Goal: Contribute content: Contribute content

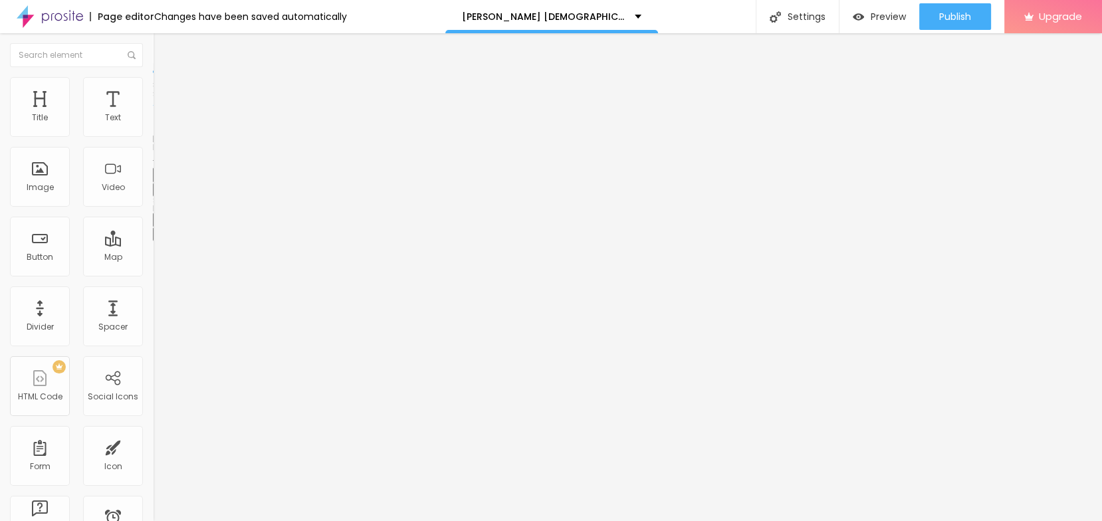
click at [158, 193] on icon "button" at bounding box center [162, 189] width 8 height 8
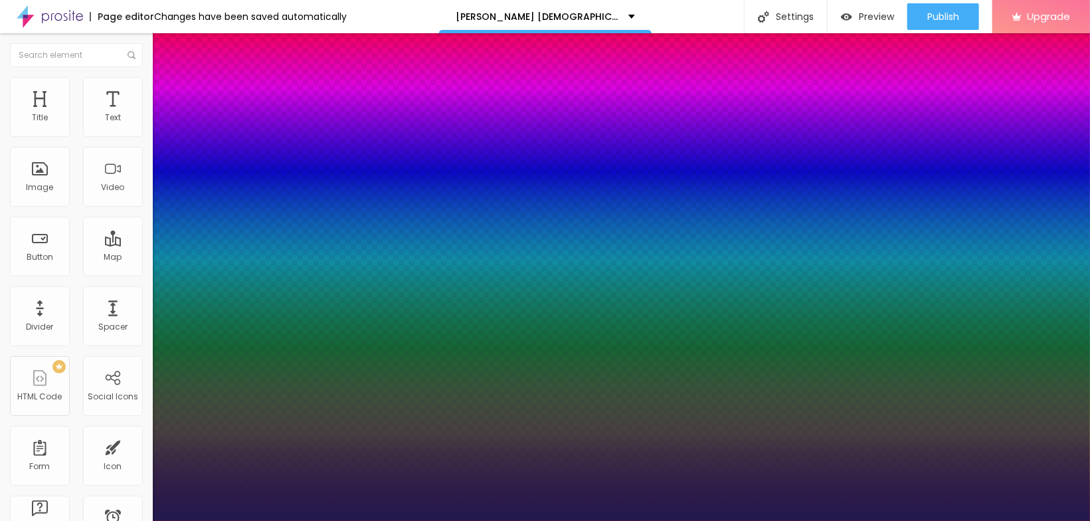
type input "1"
type input "19"
type input "1"
type input "20"
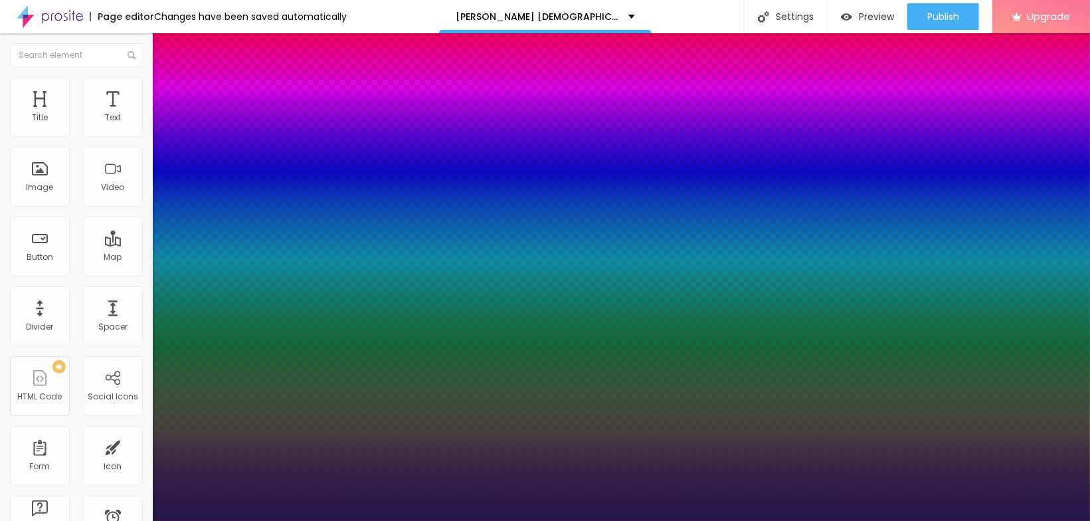
type input "20"
type input "1"
type input "21"
type input "1"
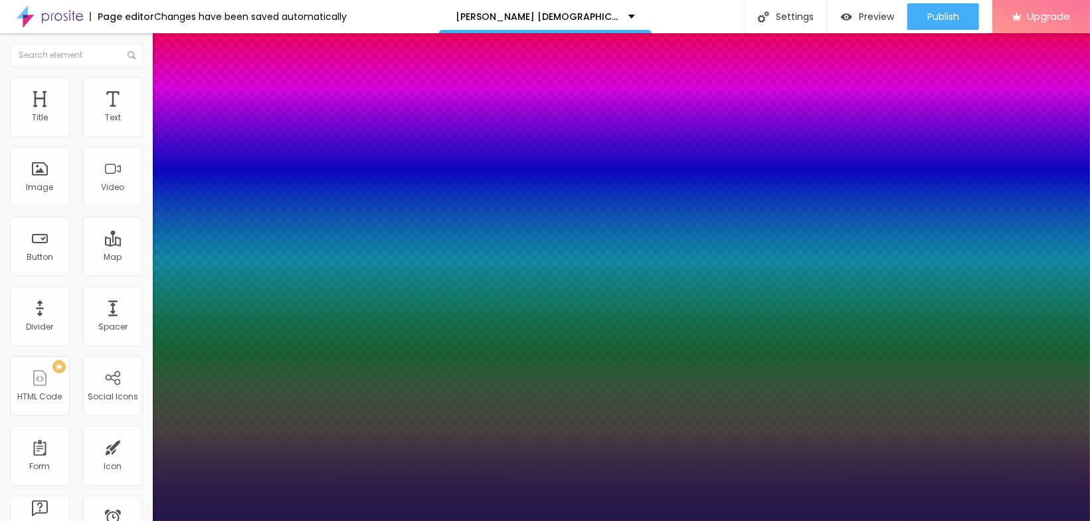
type input "22"
type input "1"
type input "23"
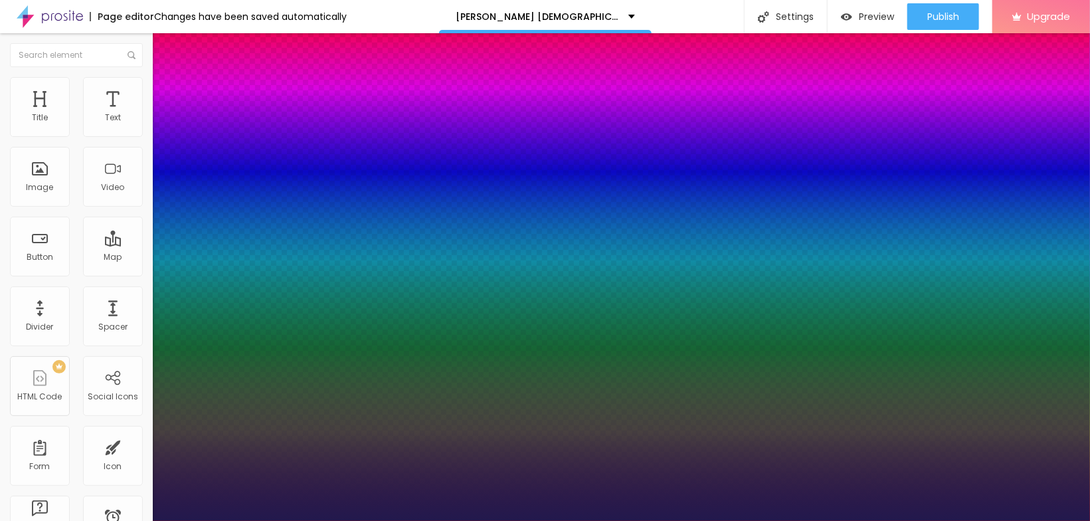
type input "1"
type input "25"
type input "1"
type input "26"
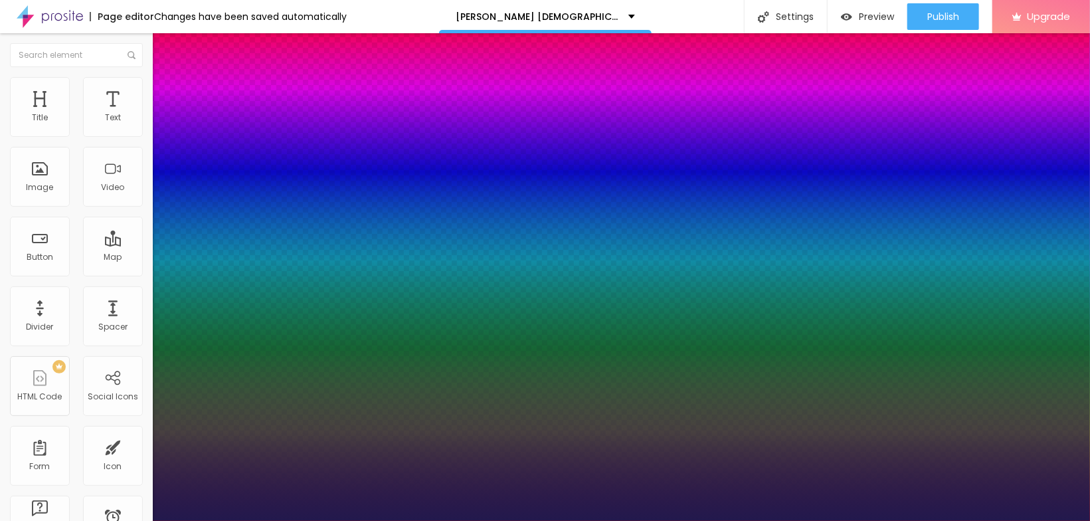
type input "26"
type input "1"
drag, startPoint x: 181, startPoint y: 376, endPoint x: 190, endPoint y: 378, distance: 9.5
type input "26"
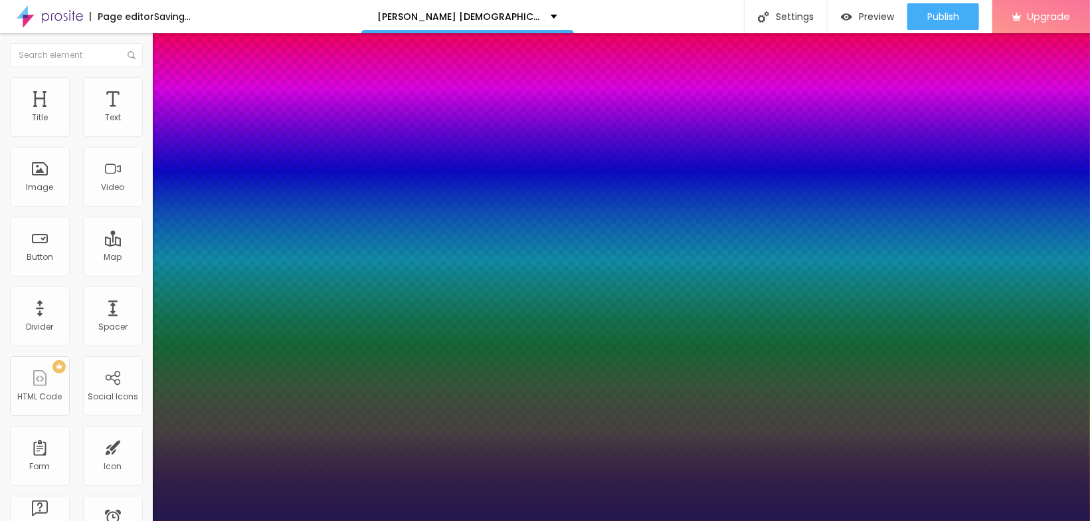
type input "1"
click at [381, 520] on div at bounding box center [545, 521] width 1090 height 0
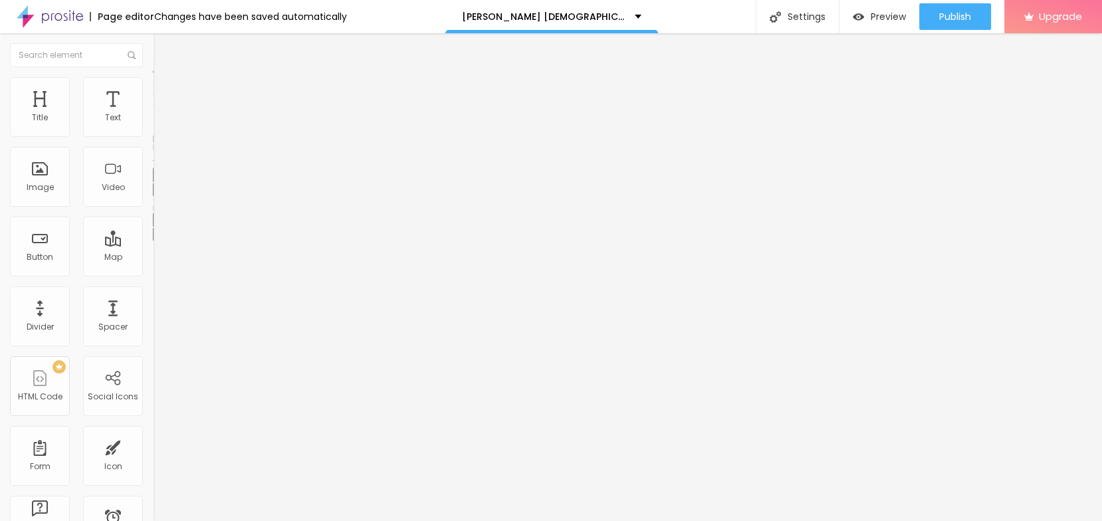
click at [163, 52] on div "Edit Title" at bounding box center [193, 48] width 60 height 11
click at [163, 53] on div "Edit Text" at bounding box center [193, 48] width 60 height 11
click at [153, 42] on button "Edit Text" at bounding box center [229, 48] width 153 height 31
click at [163, 43] on div "Edit Text" at bounding box center [193, 48] width 60 height 11
click at [153, 54] on button "Edit Text" at bounding box center [229, 48] width 153 height 31
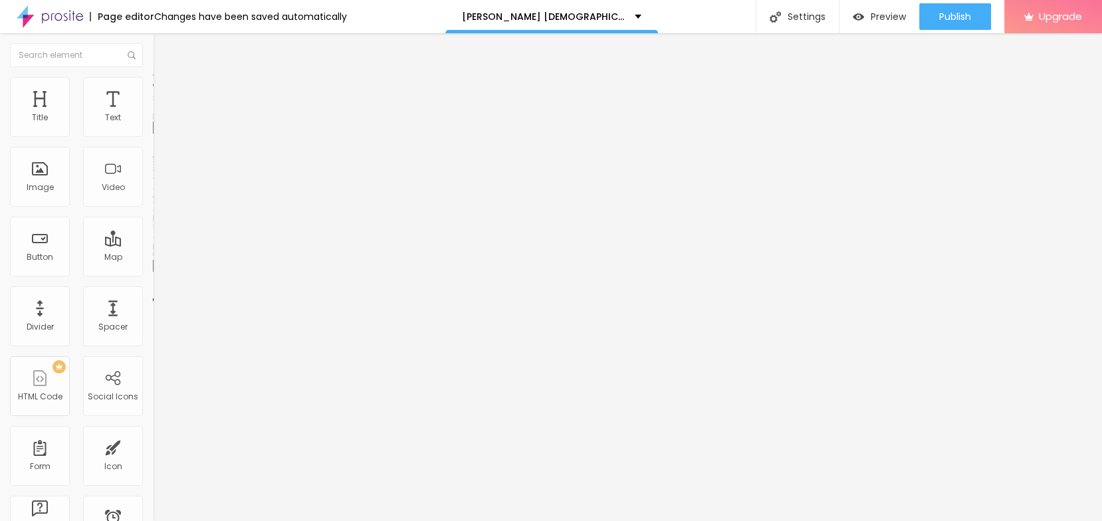
click at [153, 114] on span "Add image" at bounding box center [180, 108] width 54 height 11
drag, startPoint x: 54, startPoint y: 235, endPoint x: 41, endPoint y: 304, distance: 70.2
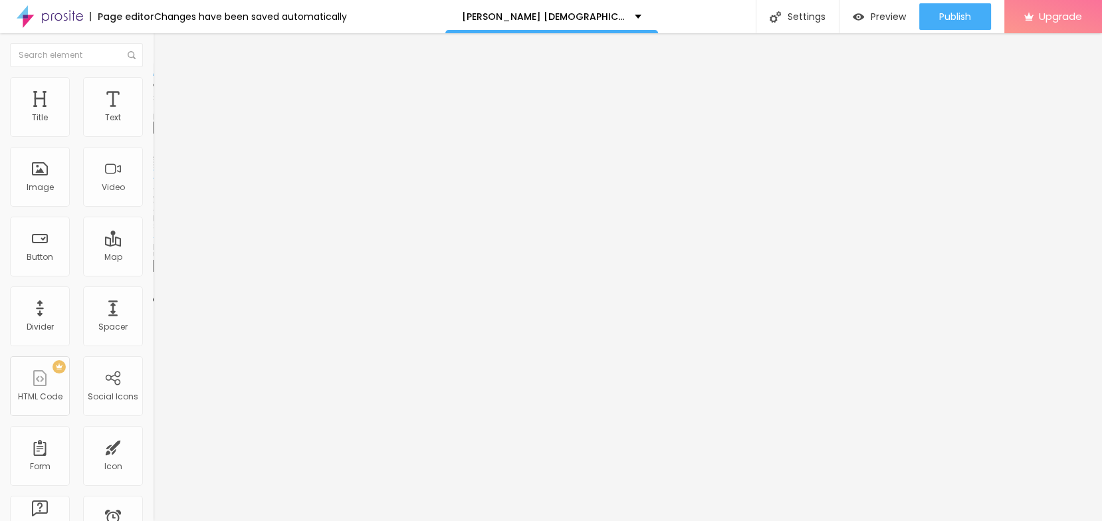
click at [153, 134] on input "text" at bounding box center [232, 127] width 159 height 13
click at [153, 272] on input "https://" at bounding box center [232, 265] width 159 height 13
paste input "sales24hour.com/Sale-Bruno-Male-Enhancement"
type input "https://sales24hour.com/Sale-Bruno-Male-Enhancement"
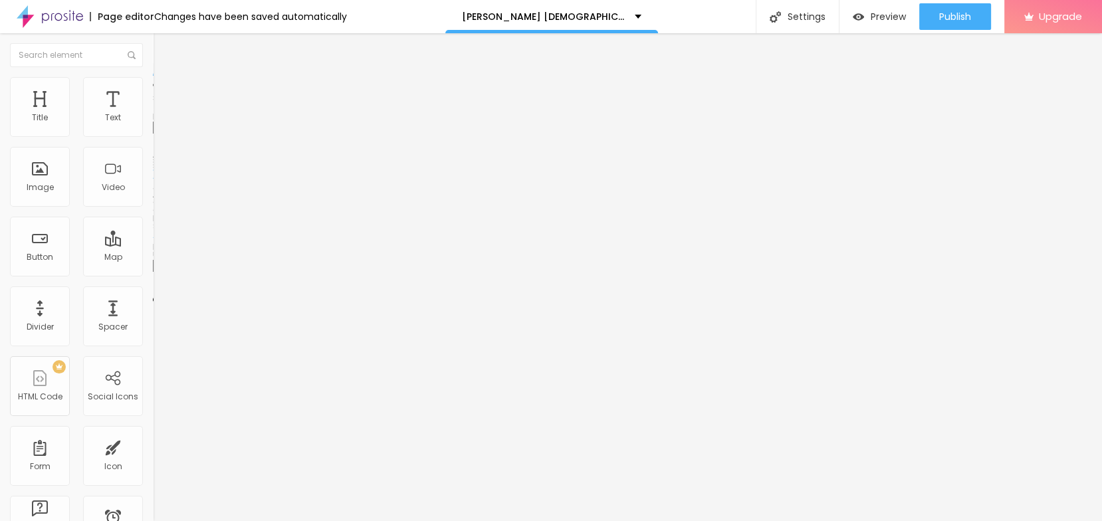
scroll to position [0, 0]
click at [153, 134] on input "text" at bounding box center [232, 127] width 159 height 13
paste input "Bruno Male Enhancement Chemist Warehouse Australia"
type input "Bruno Male Enhancement Chemist Warehouse Australia"
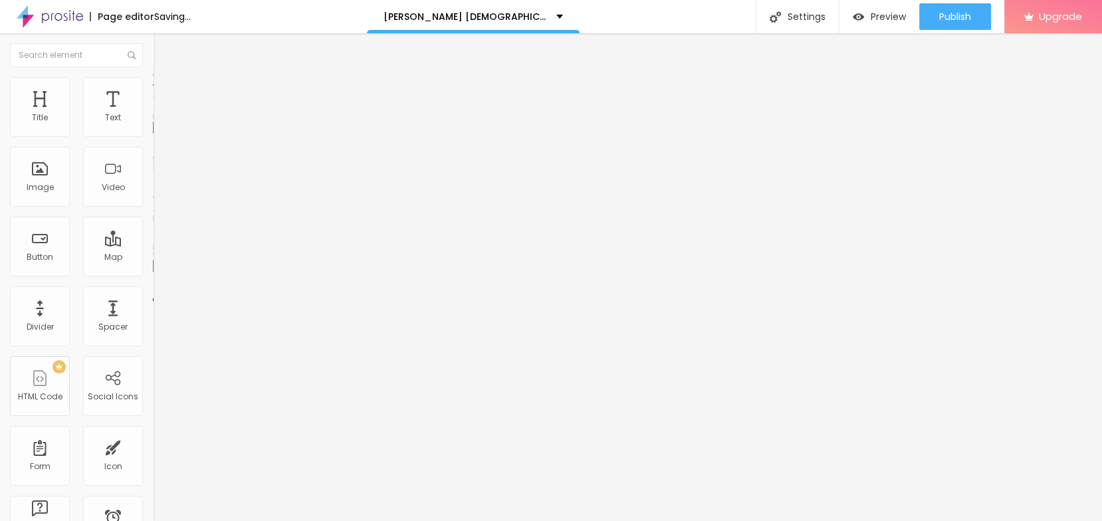
scroll to position [0, 0]
click at [165, 89] on span "Style" at bounding box center [174, 85] width 19 height 11
type input "95"
type input "90"
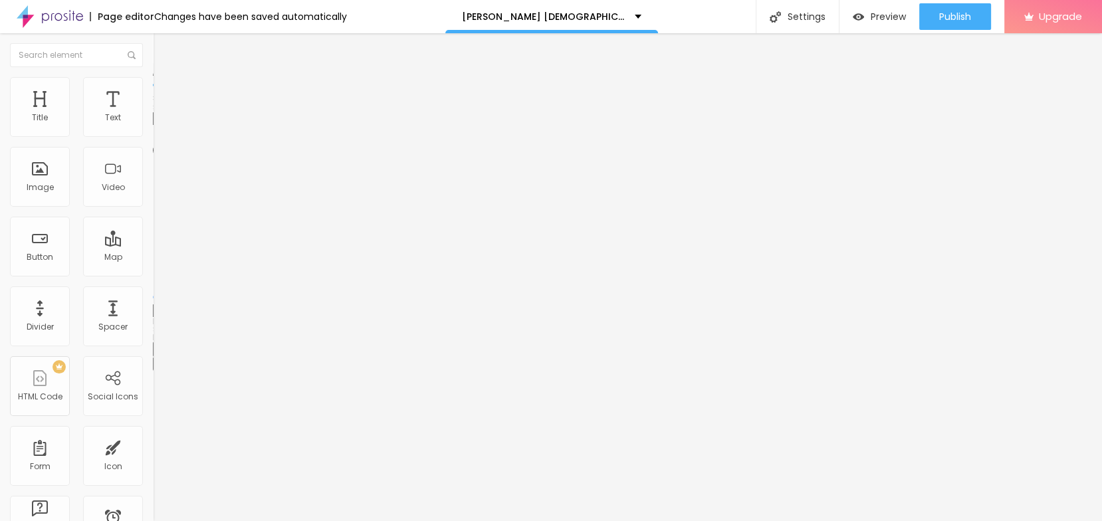
type input "90"
type input "85"
type input "80"
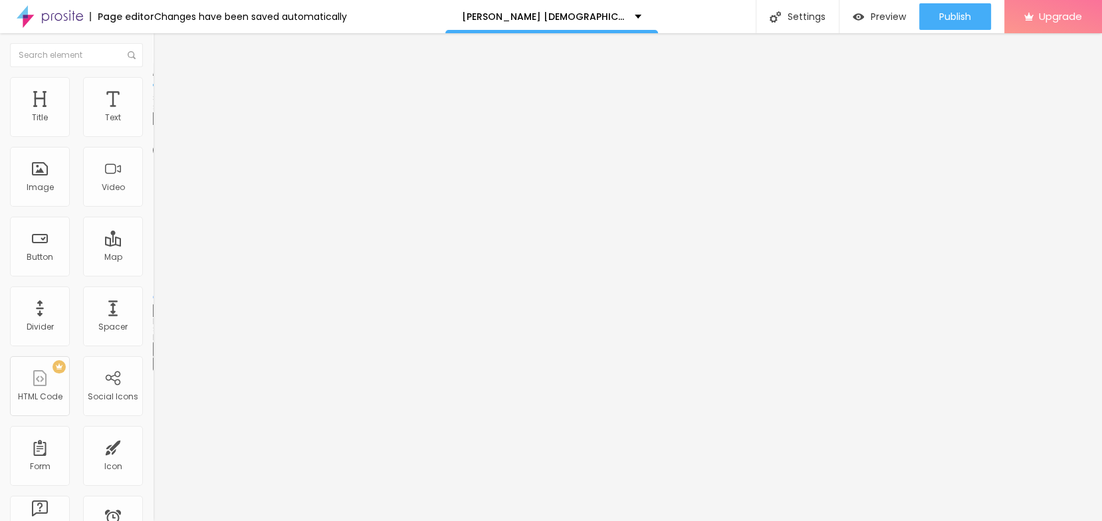
type input "70"
type input "65"
type input "60"
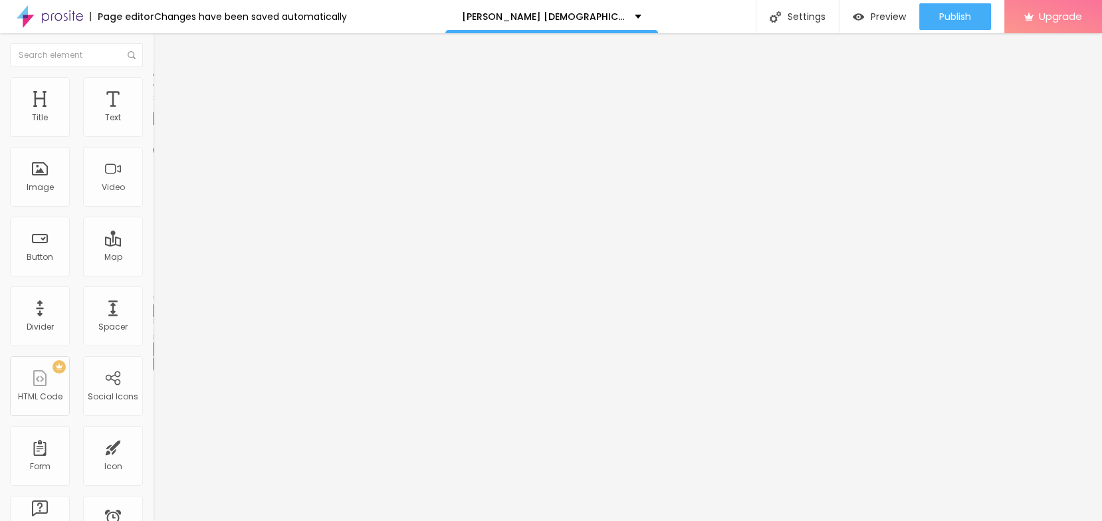
type input "60"
type input "55"
type input "50"
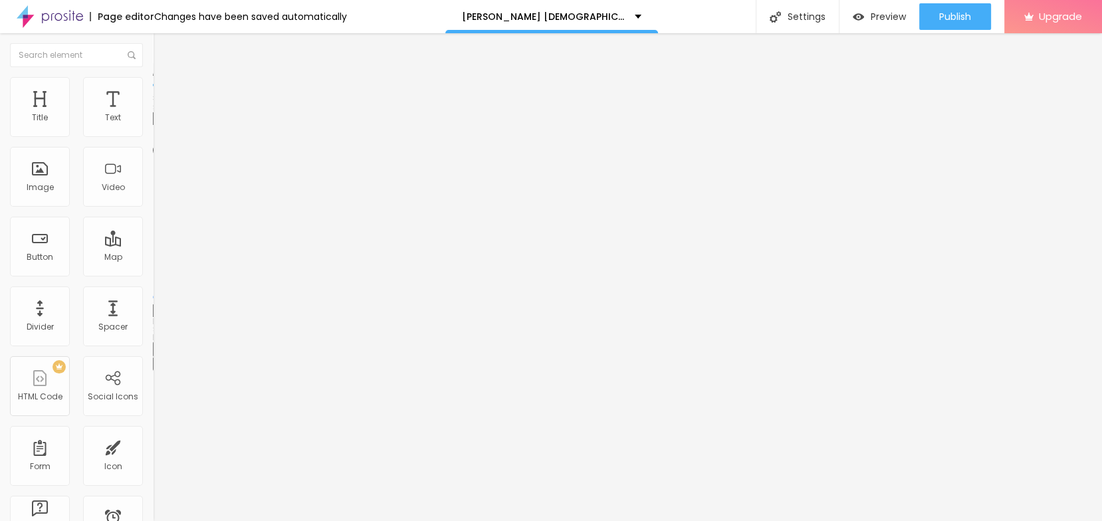
type input "45"
type input "40"
type input "35"
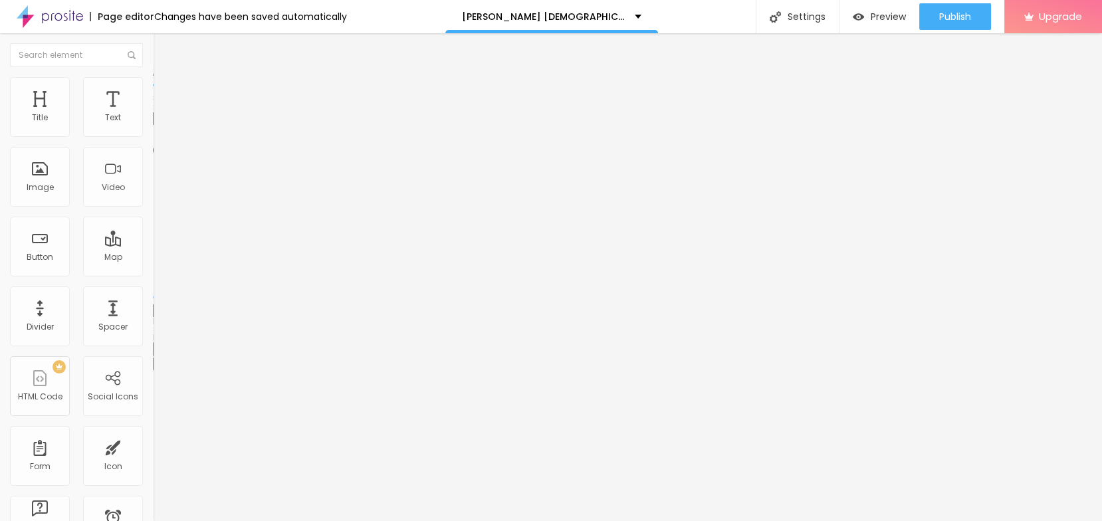
type input "35"
type input "40"
type input "45"
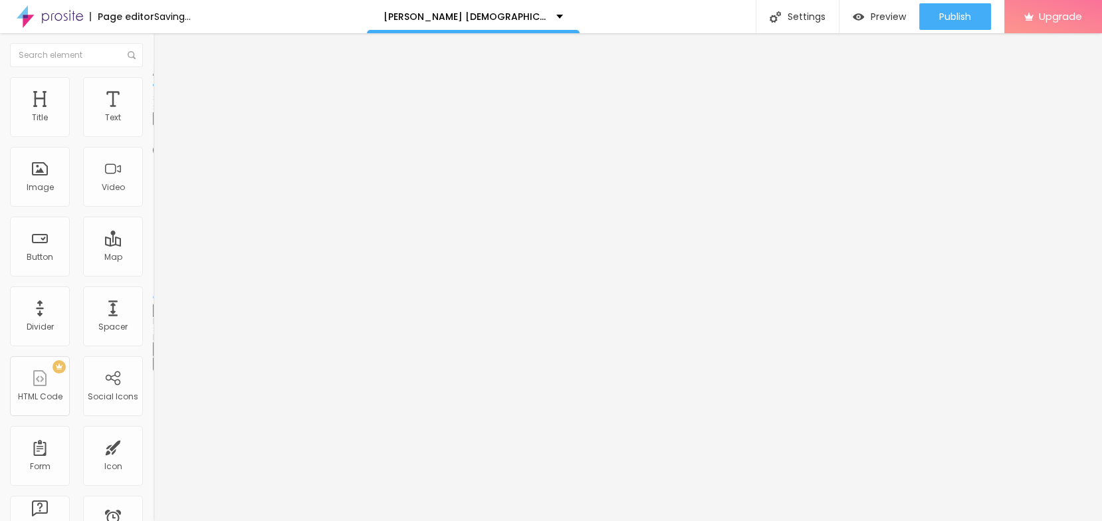
type input "50"
type input "55"
type input "60"
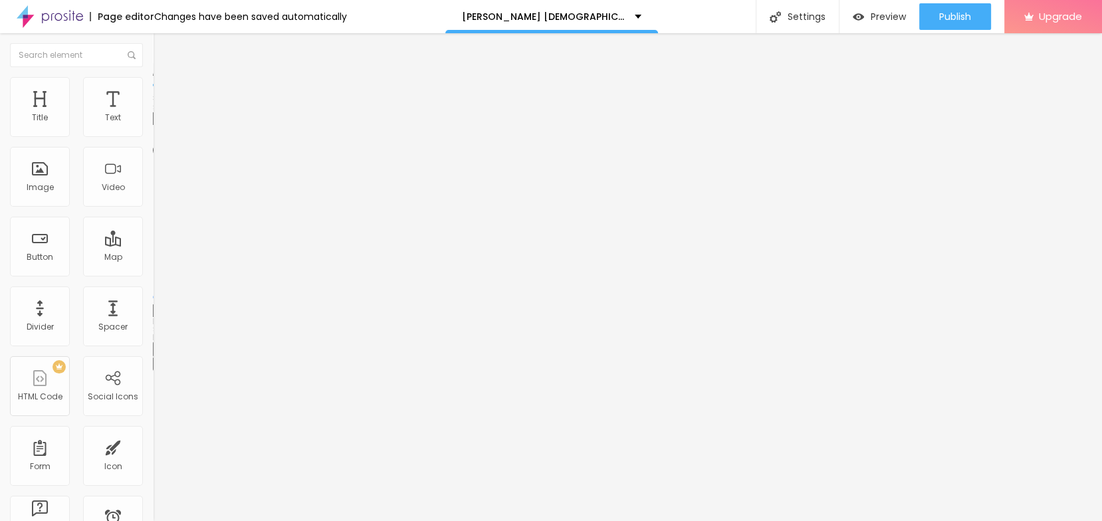
type input "60"
type input "65"
type input "70"
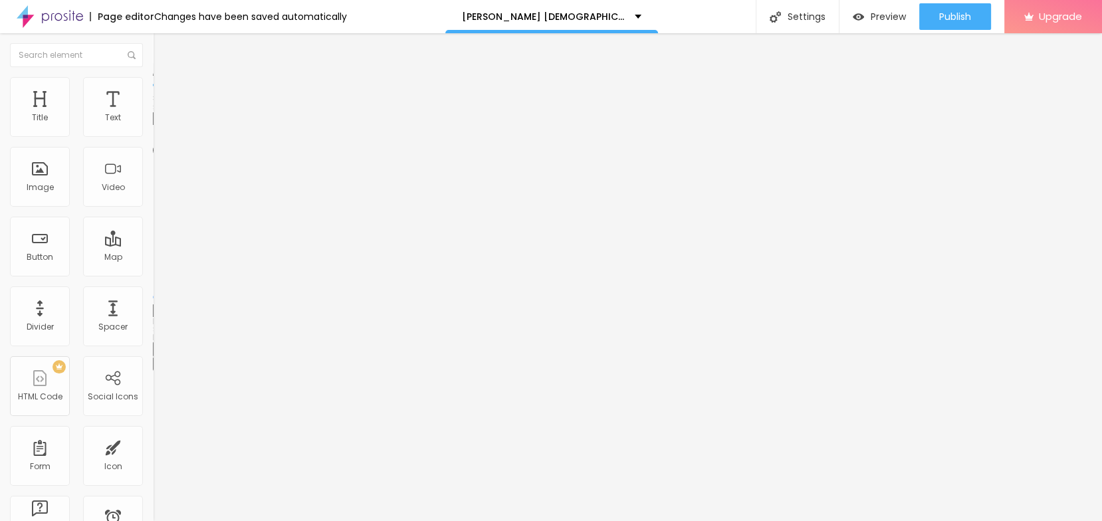
type input "75"
type input "80"
type input "85"
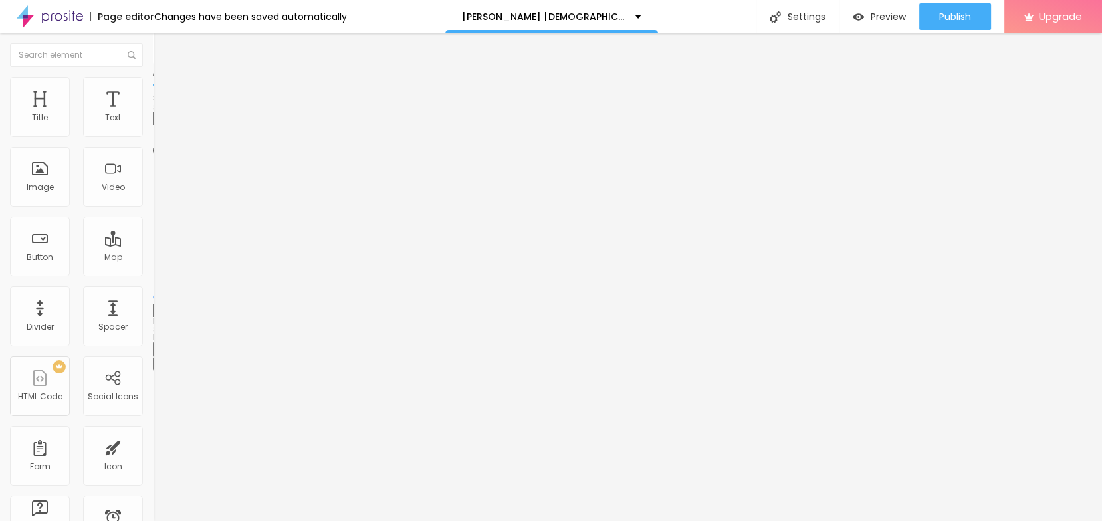
type input "85"
type input "90"
type input "95"
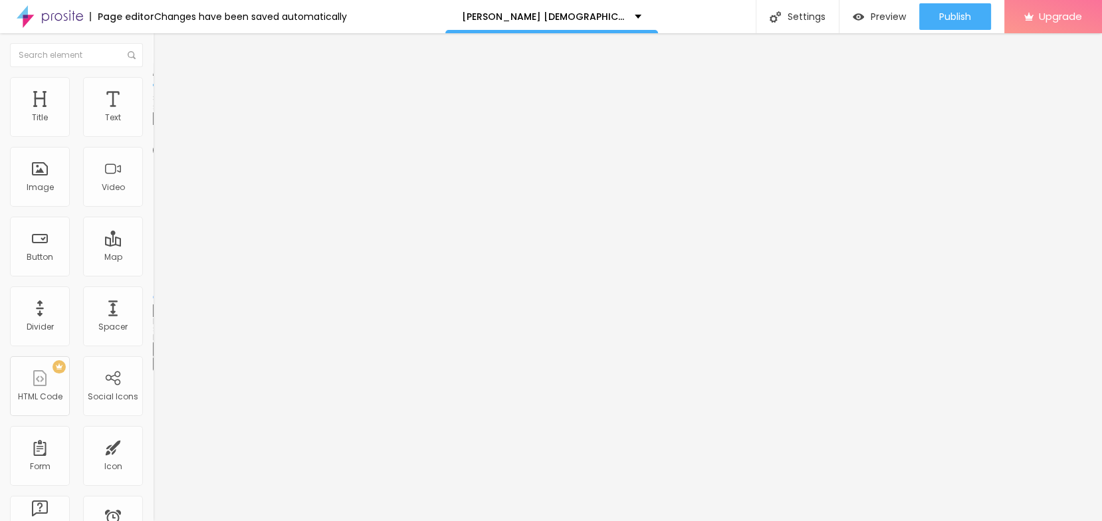
type input "90"
type input "85"
type input "80"
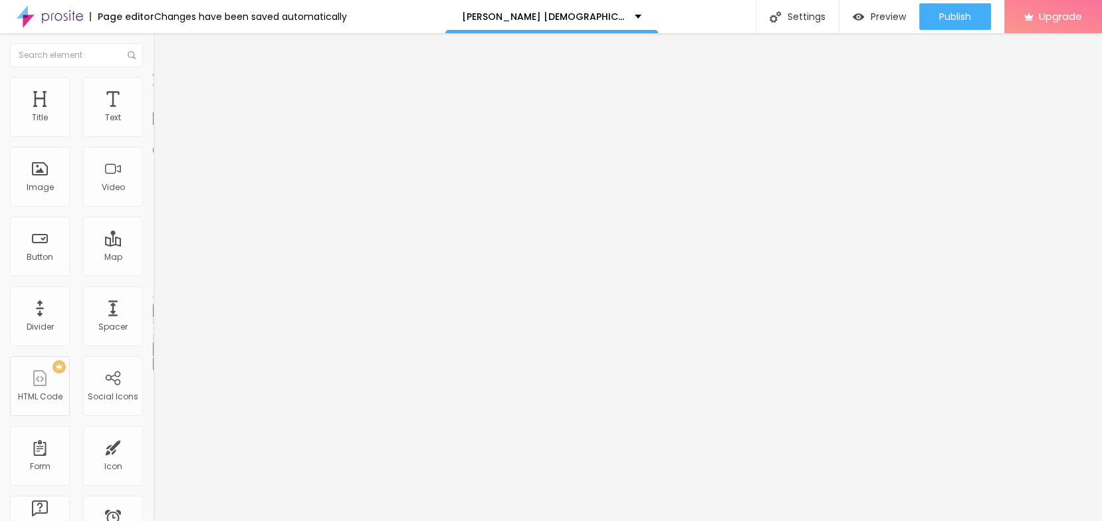
type input "80"
type input "70"
type input "65"
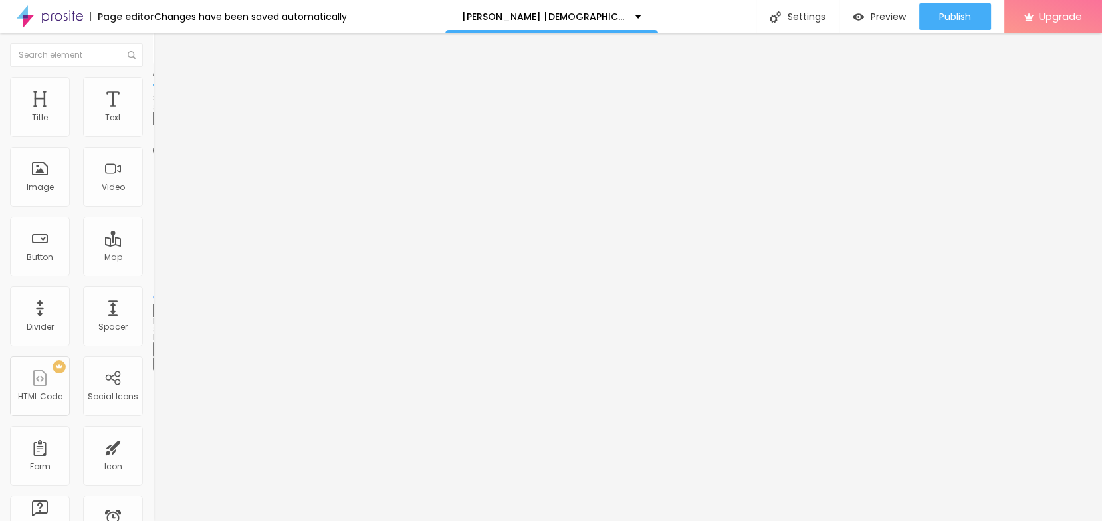
type input "60"
type input "50"
type input "45"
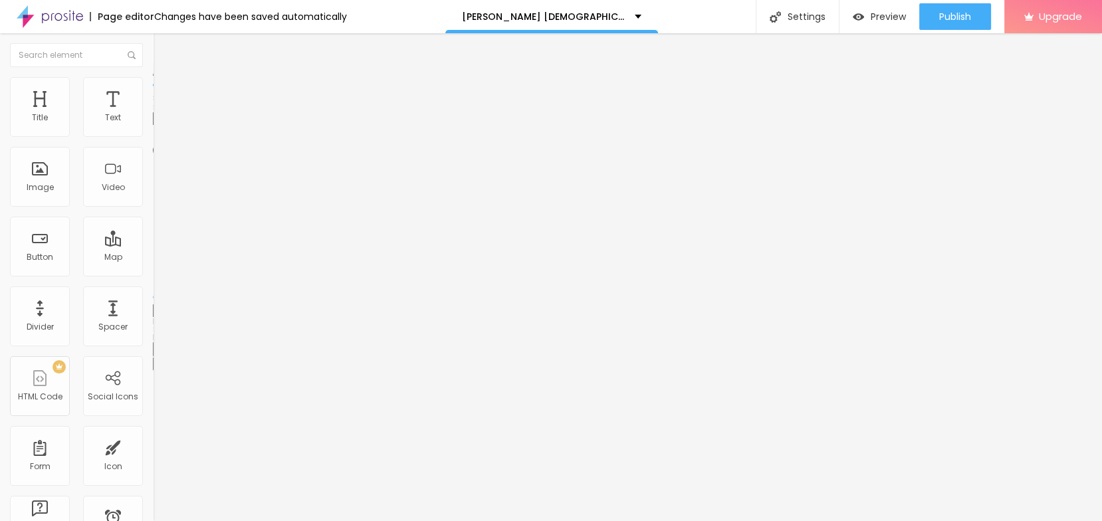
type input "45"
type input "40"
type input "35"
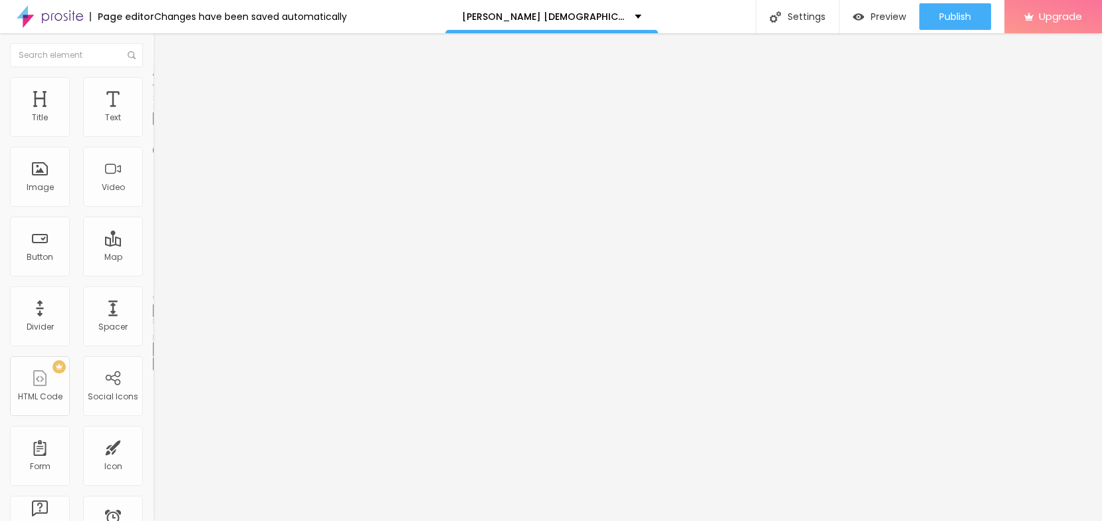
type input "30"
type input "25"
type input "20"
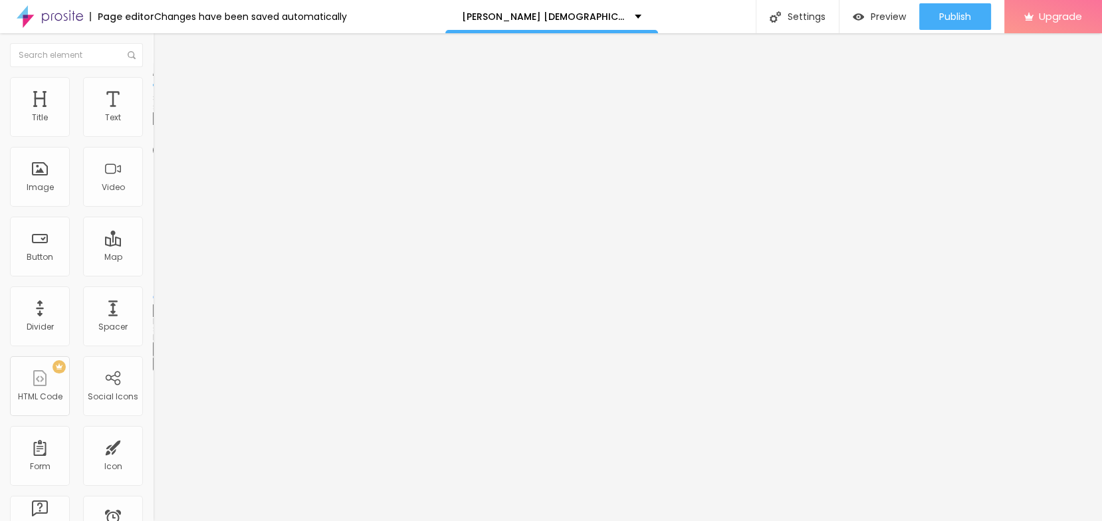
type input "20"
type input "25"
drag, startPoint x: 132, startPoint y: 144, endPoint x: 37, endPoint y: 146, distance: 95.0
type input "25"
click at [153, 136] on input "range" at bounding box center [196, 131] width 86 height 11
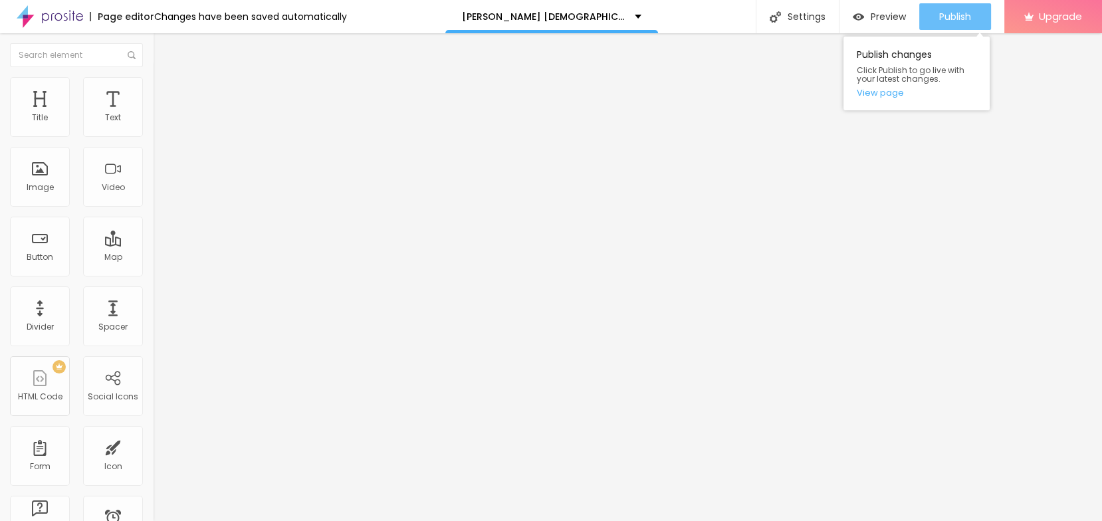
click at [942, 14] on span "Publish" at bounding box center [955, 16] width 32 height 11
click at [163, 48] on div "Edit Text" at bounding box center [193, 48] width 60 height 11
click at [163, 50] on div "Edit Text" at bounding box center [193, 48] width 60 height 11
click at [153, 125] on input "Click me" at bounding box center [232, 118] width 159 height 13
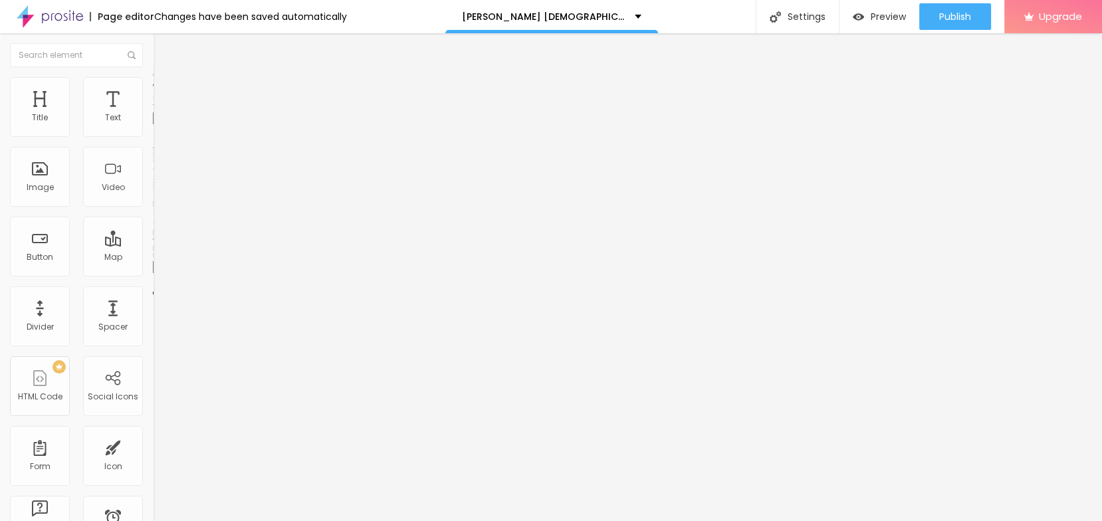
paste input "➥ [CLICK HERE to Claim Your Discounted Bottle] ↩"
type input "➥ [CLICK HERE to Claim Your Discounted Bottle] ↩"
click at [153, 274] on input "https://" at bounding box center [232, 266] width 159 height 13
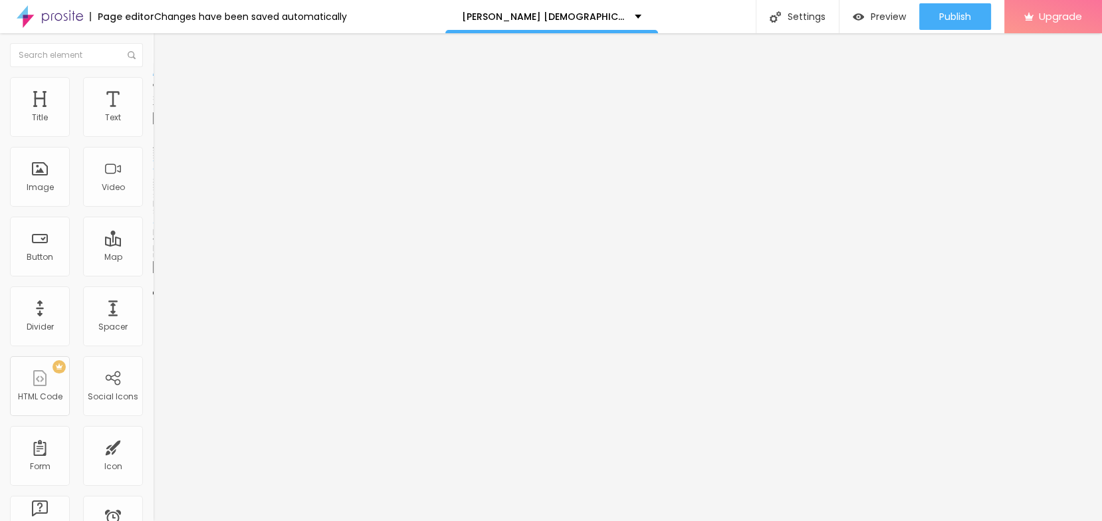
click at [153, 274] on input "https://" at bounding box center [232, 266] width 159 height 13
paste input "sales24hour.com/Sale-Bruno-Male-Enhancement"
type input "https://sales24hour.com/Sale-Bruno-Male-Enhancement"
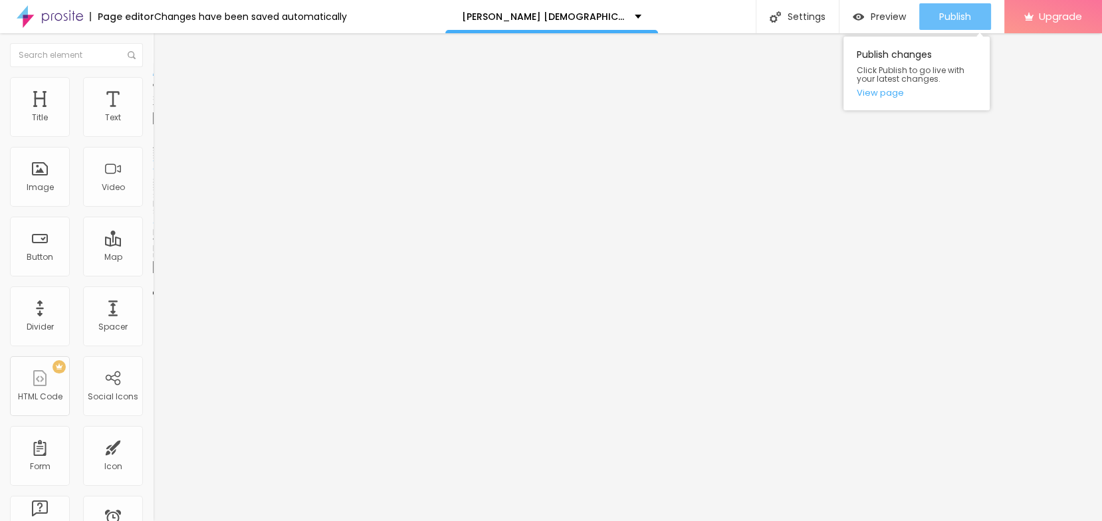
click at [961, 22] on span "Publish" at bounding box center [955, 16] width 32 height 11
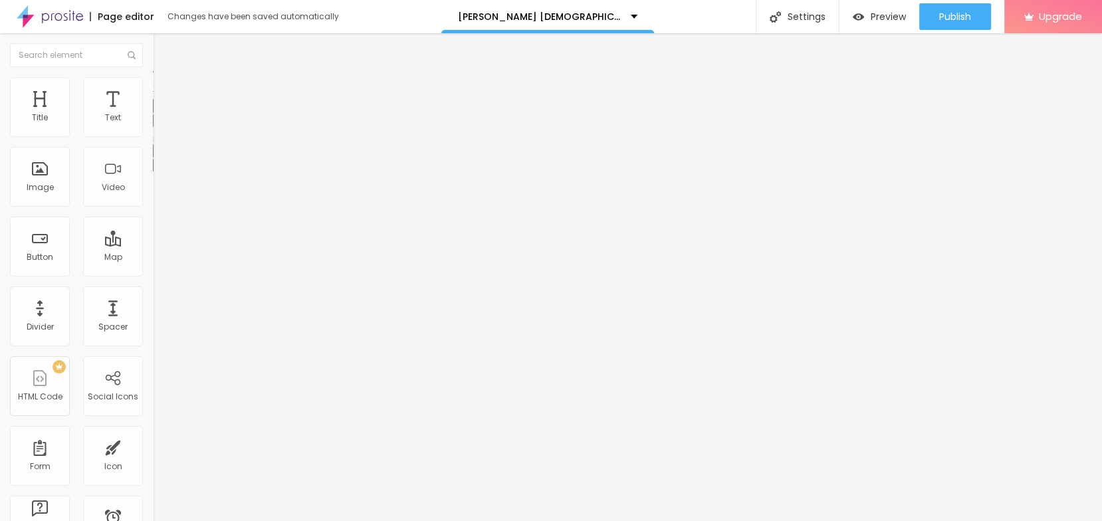
click at [163, 50] on div "Edit Text" at bounding box center [193, 48] width 60 height 11
click at [163, 51] on div "Edit Text" at bounding box center [193, 48] width 60 height 11
click at [153, 62] on button "Edit Text" at bounding box center [229, 48] width 153 height 31
click at [163, 50] on div "Edit Text" at bounding box center [193, 48] width 60 height 11
click at [153, 197] on button "button" at bounding box center [162, 190] width 19 height 14
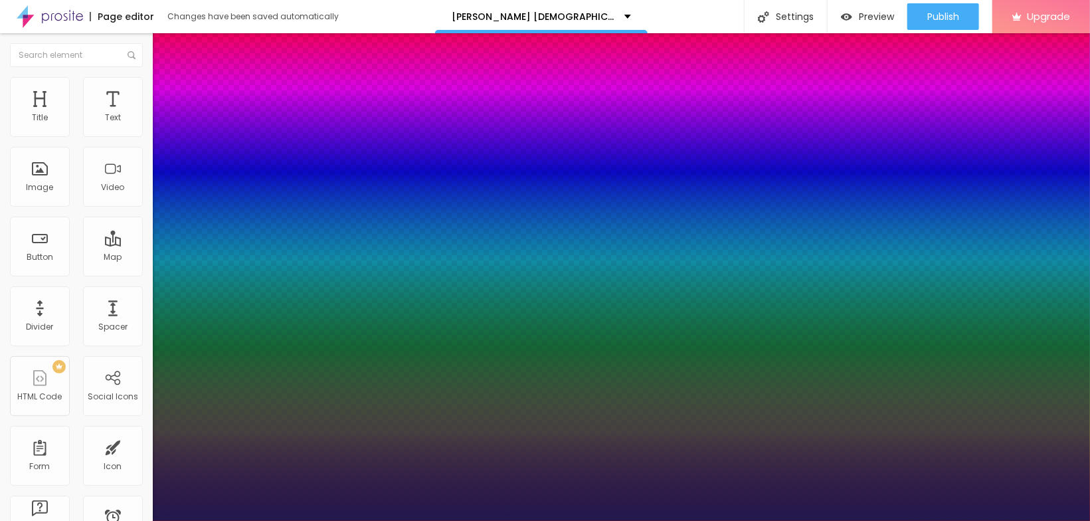
type input "1"
type input "17"
type input "1"
type input "19"
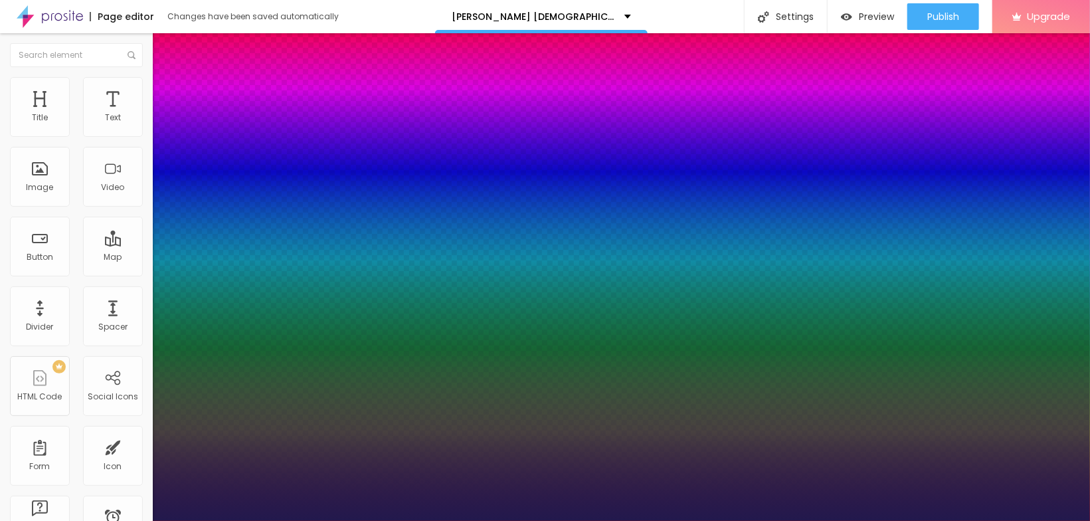
type input "19"
type input "1"
type input "21"
type input "1"
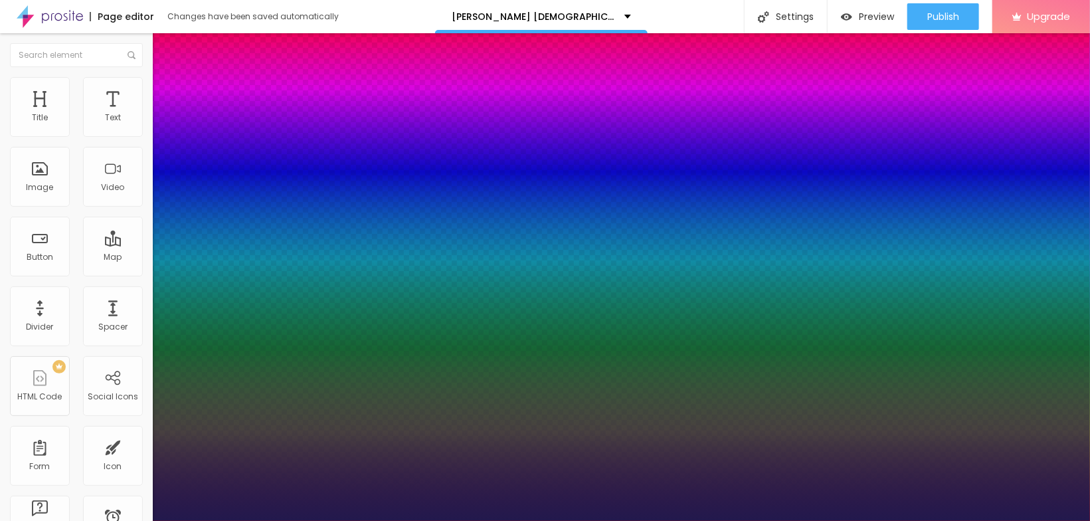
type input "22"
type input "1"
type input "23"
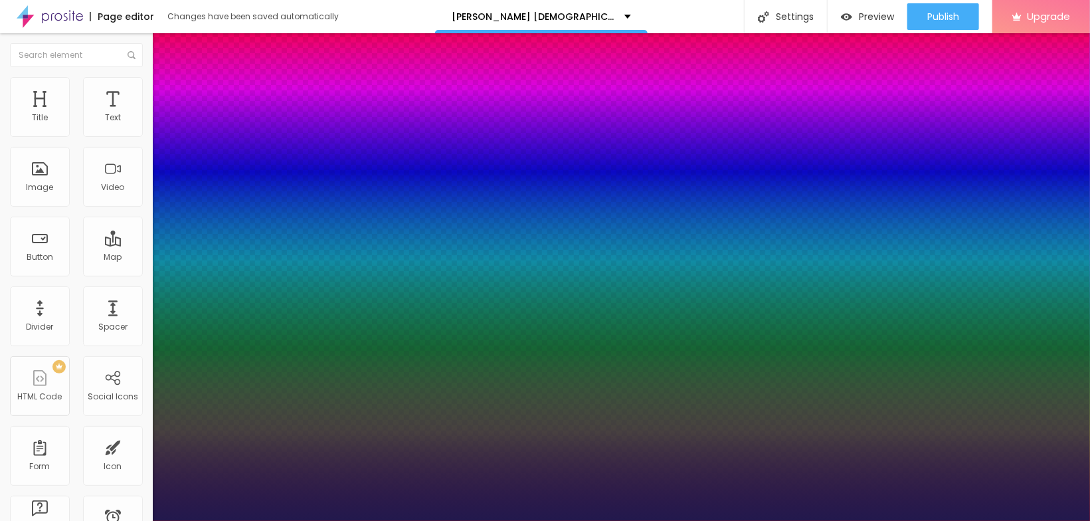
type input "1"
type input "26"
type input "1"
type input "28"
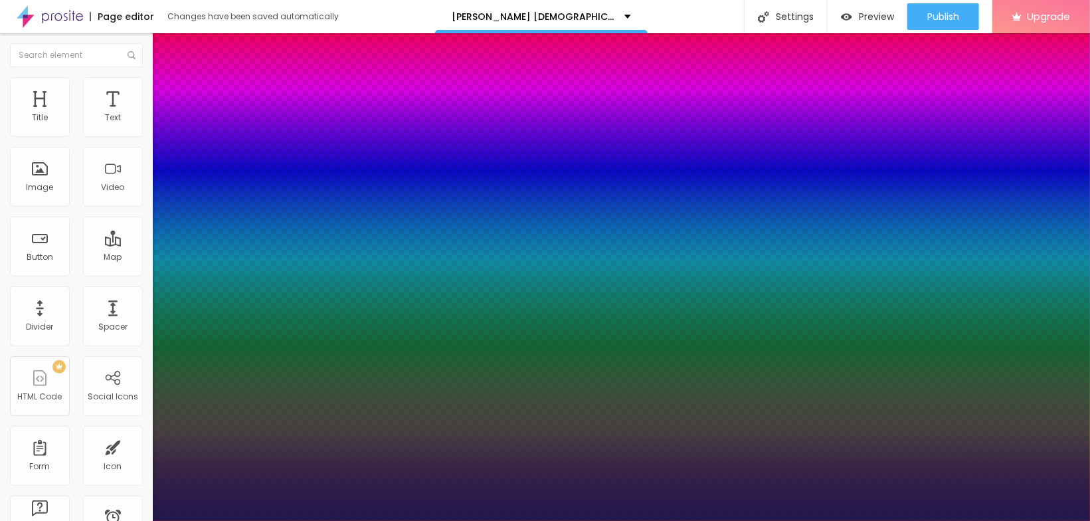
type input "28"
type input "1"
type input "29"
type input "1"
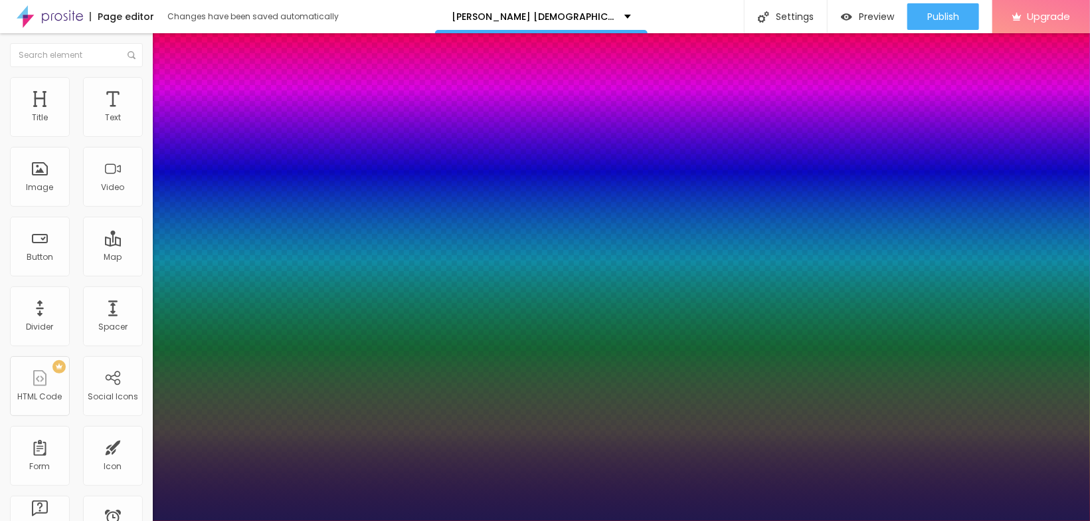
drag, startPoint x: 180, startPoint y: 377, endPoint x: 193, endPoint y: 377, distance: 12.6
type input "29"
select select "Corben-Regular"
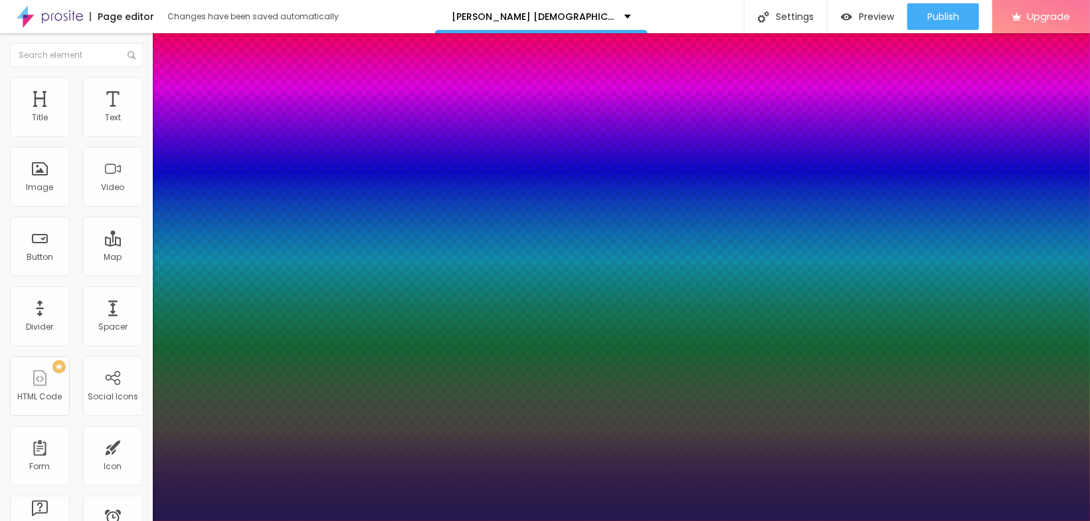
type input "1"
click at [595, 520] on div at bounding box center [545, 521] width 1090 height 0
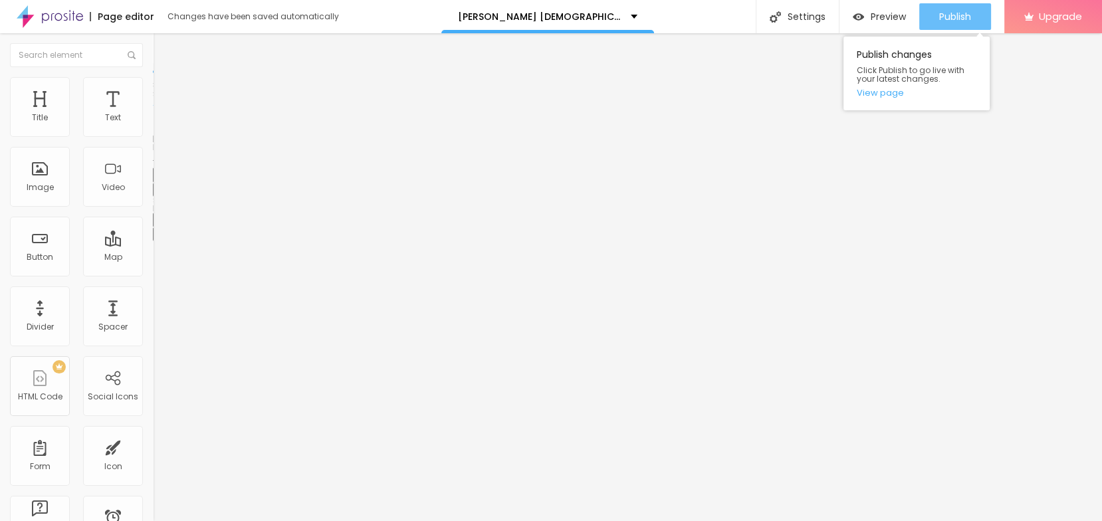
click at [952, 6] on div "Publish" at bounding box center [955, 16] width 32 height 27
click at [888, 96] on link "View page" at bounding box center [916, 92] width 120 height 9
